Goal: Information Seeking & Learning: Learn about a topic

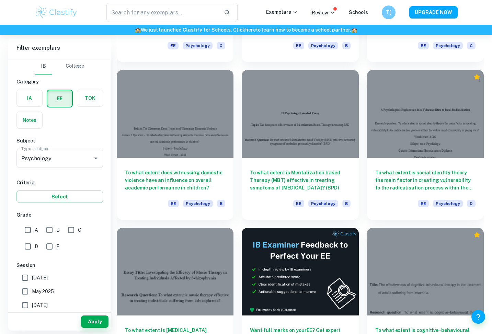
scroll to position [1862, 0]
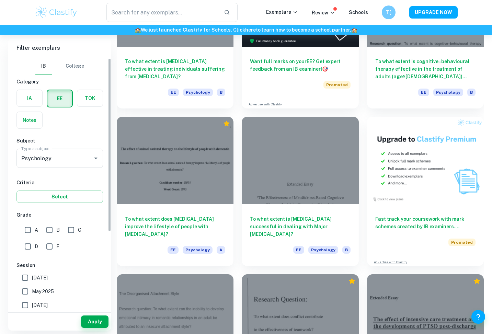
click at [64, 64] on div "IB College" at bounding box center [59, 66] width 49 height 16
click at [68, 65] on button "College" at bounding box center [75, 66] width 19 height 16
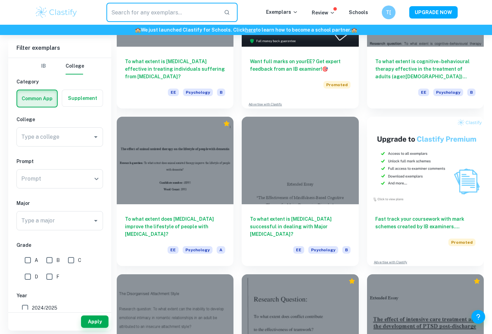
click at [155, 7] on input "text" at bounding box center [162, 12] width 112 height 19
type input "W"
type input "what is the requirement for psychology ee"
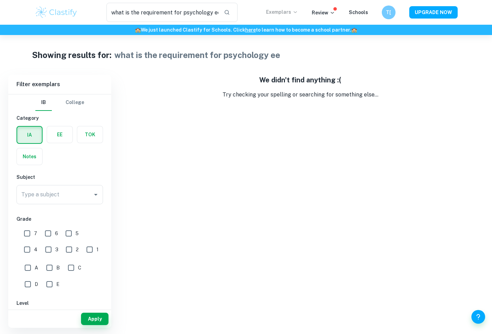
click at [284, 12] on p "Exemplars" at bounding box center [282, 12] width 32 height 8
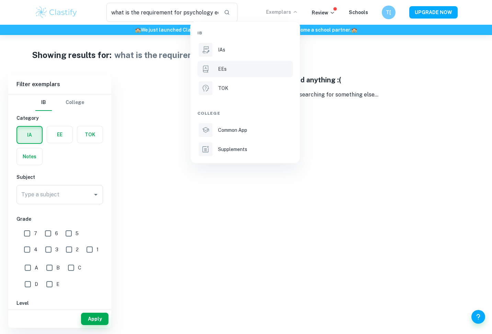
click at [228, 71] on div "EEs" at bounding box center [254, 69] width 73 height 8
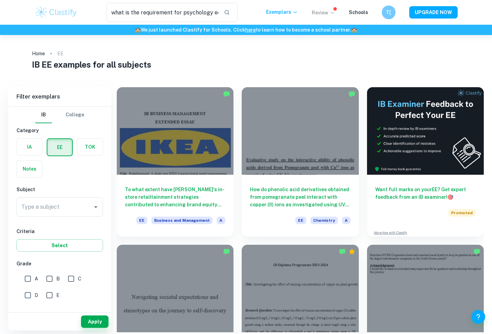
click at [319, 15] on p "Review" at bounding box center [323, 13] width 23 height 8
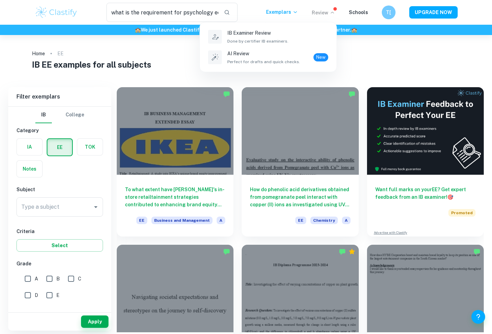
click at [399, 35] on div at bounding box center [246, 167] width 492 height 334
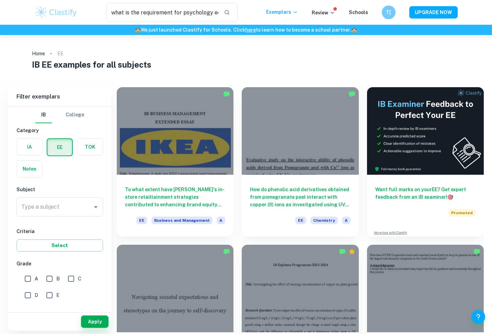
click at [51, 9] on img at bounding box center [57, 12] width 44 height 14
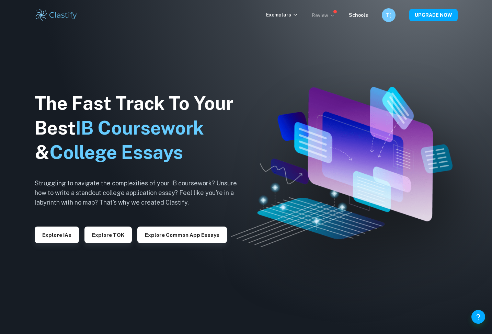
click at [328, 18] on p "Review" at bounding box center [323, 16] width 23 height 8
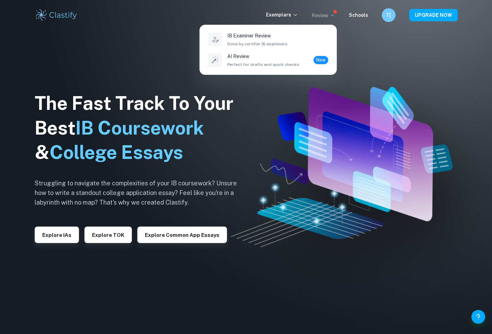
click at [380, 33] on div at bounding box center [246, 167] width 492 height 334
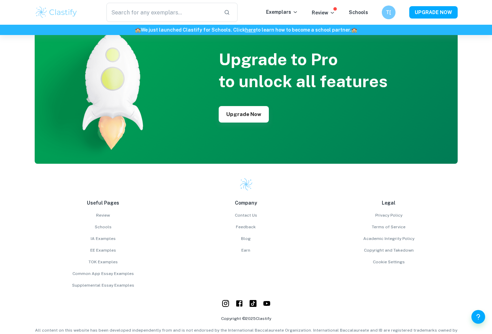
scroll to position [1766, 0]
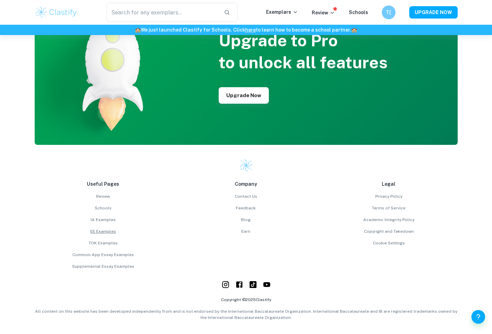
click at [109, 231] on link "EE Examples" at bounding box center [103, 231] width 137 height 6
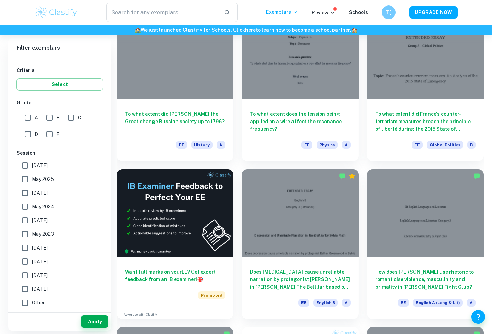
scroll to position [852, 0]
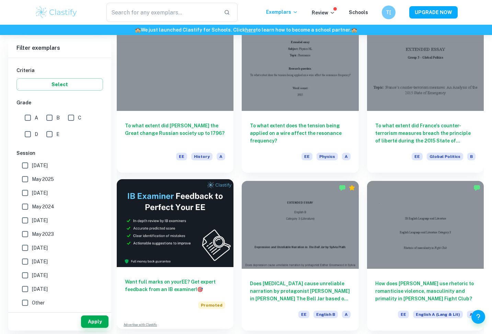
click at [198, 206] on img at bounding box center [175, 223] width 117 height 88
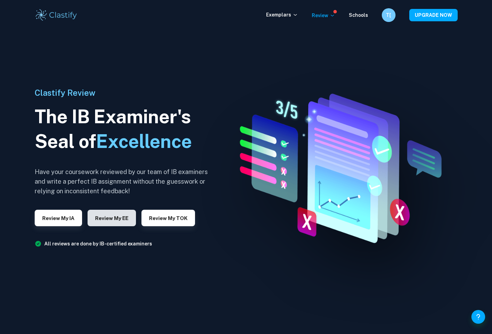
click at [117, 217] on button "Review my EE" at bounding box center [112, 218] width 48 height 16
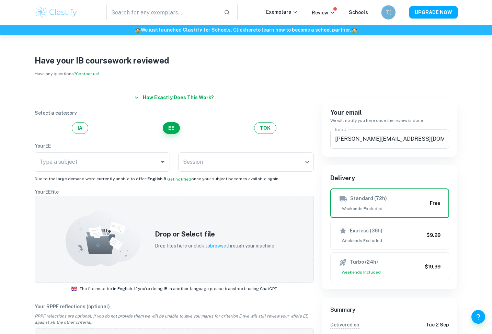
click at [382, 11] on div "T[" at bounding box center [388, 12] width 14 height 14
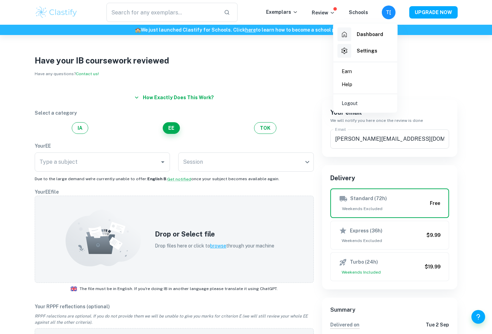
click at [435, 48] on div at bounding box center [246, 167] width 492 height 334
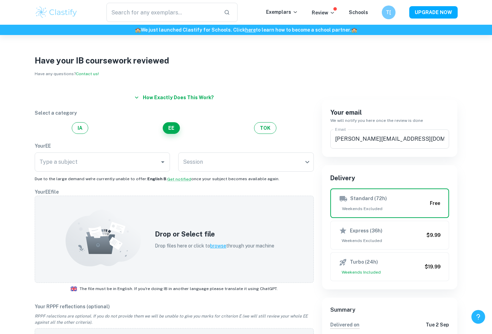
click at [484, 314] on button "Help and Feedback" at bounding box center [478, 317] width 14 height 14
click at [474, 216] on p "Help and support" at bounding box center [460, 218] width 38 height 8
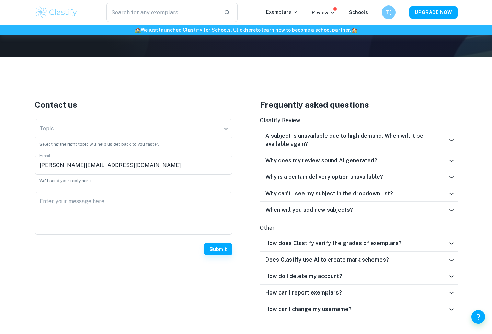
scroll to position [189, 0]
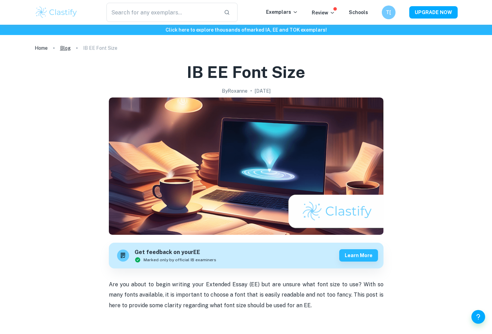
click at [65, 50] on link "Blog" at bounding box center [65, 48] width 11 height 10
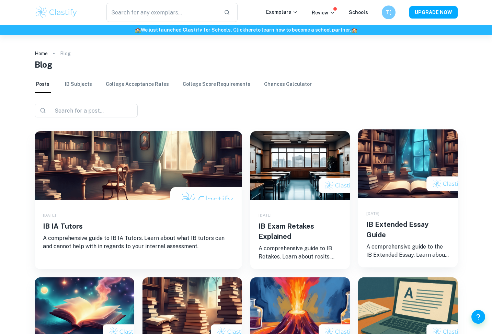
click at [395, 155] on img at bounding box center [408, 163] width 100 height 69
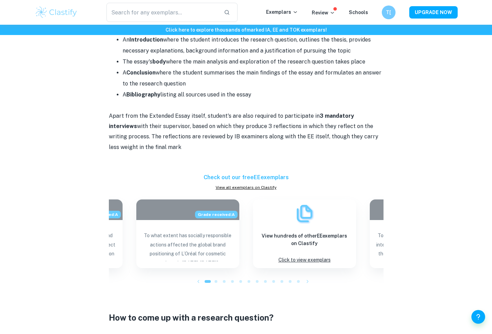
scroll to position [1158, 0]
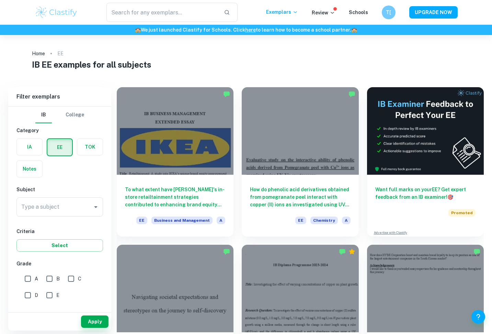
checkbox input "true"
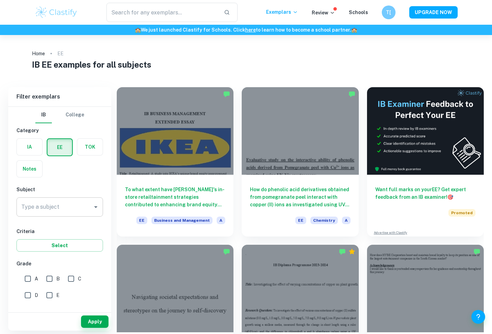
click at [73, 204] on input "Type a subject" at bounding box center [55, 206] width 70 height 13
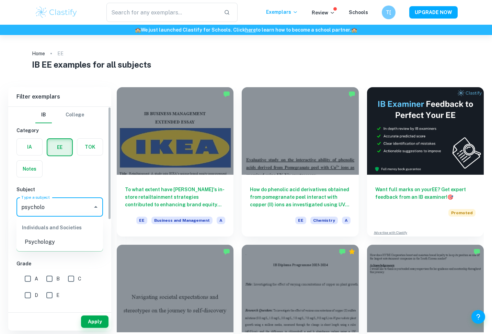
click at [75, 245] on li "Psychology" at bounding box center [59, 242] width 86 height 12
type input "Psychology"
click at [92, 318] on button "Apply" at bounding box center [94, 321] width 27 height 12
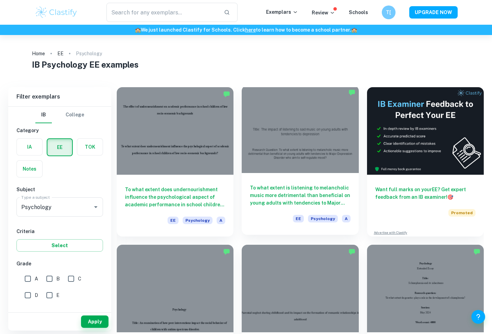
click at [296, 159] on div at bounding box center [300, 129] width 117 height 88
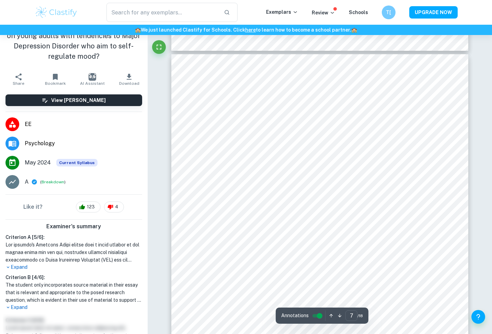
scroll to position [149, 0]
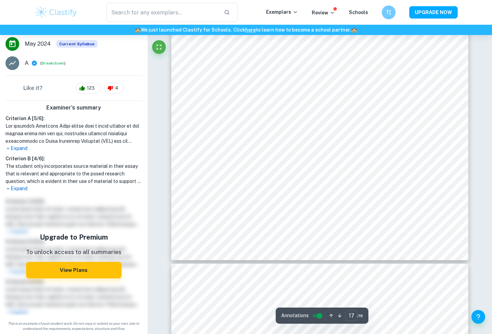
type input "18"
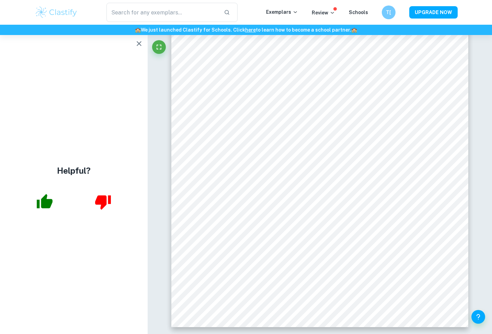
scroll to position [0, 0]
